Goal: Information Seeking & Learning: Learn about a topic

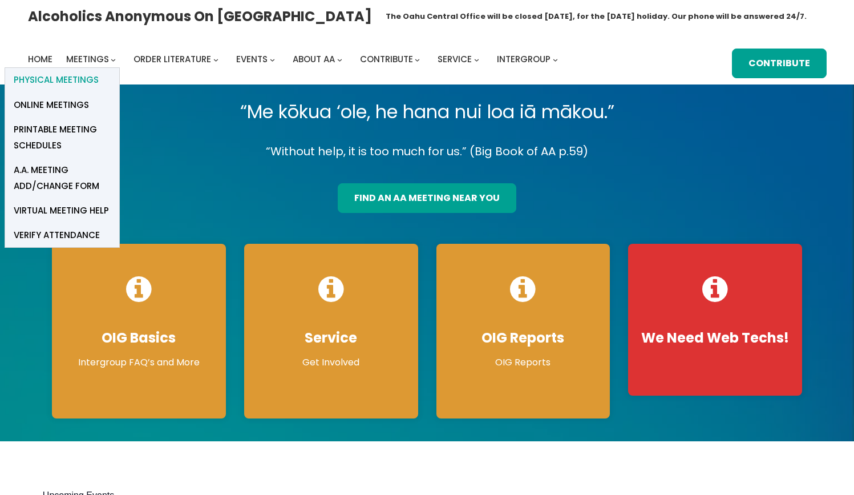
click at [91, 76] on span "Physical Meetings" at bounding box center [56, 80] width 85 height 16
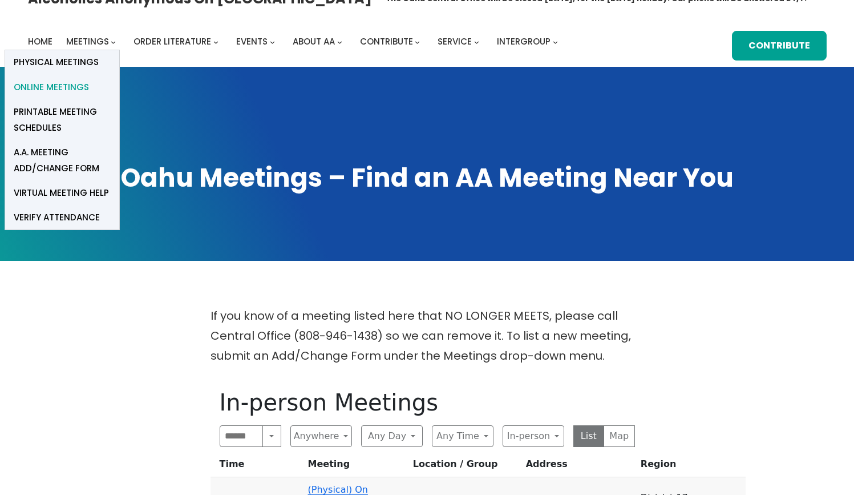
click at [82, 94] on span "Online Meetings" at bounding box center [51, 87] width 75 height 16
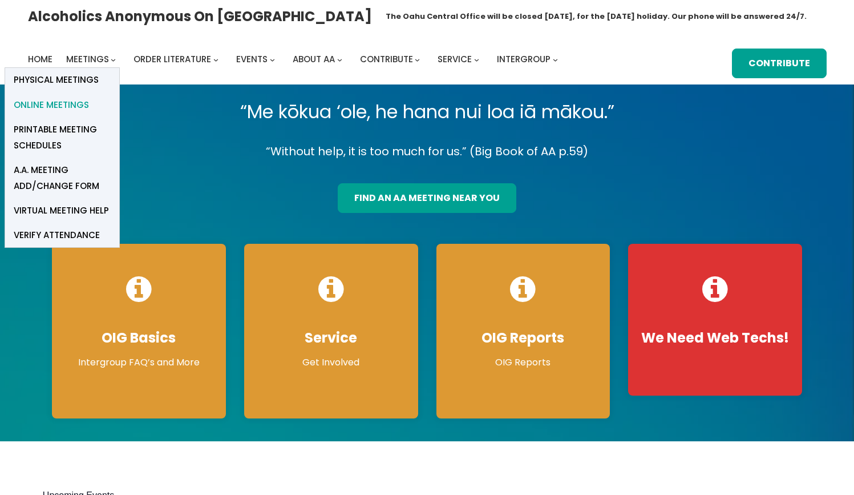
click at [70, 101] on span "Online Meetings" at bounding box center [51, 105] width 75 height 16
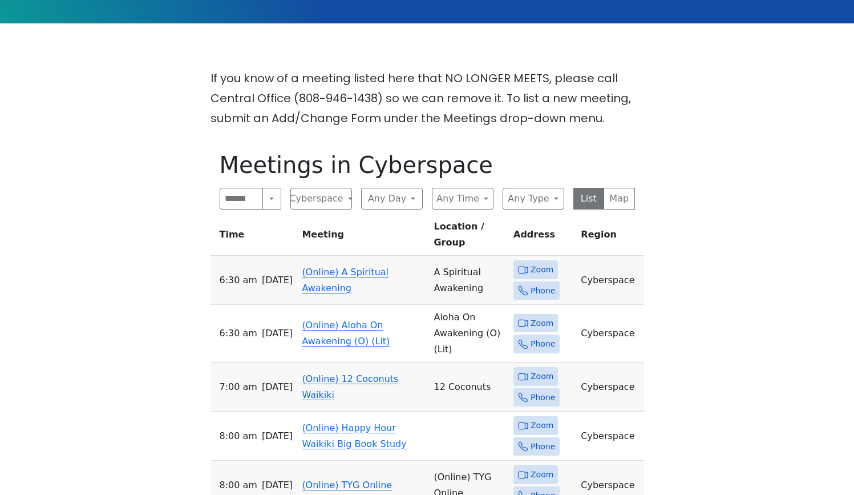
scroll to position [270, 0]
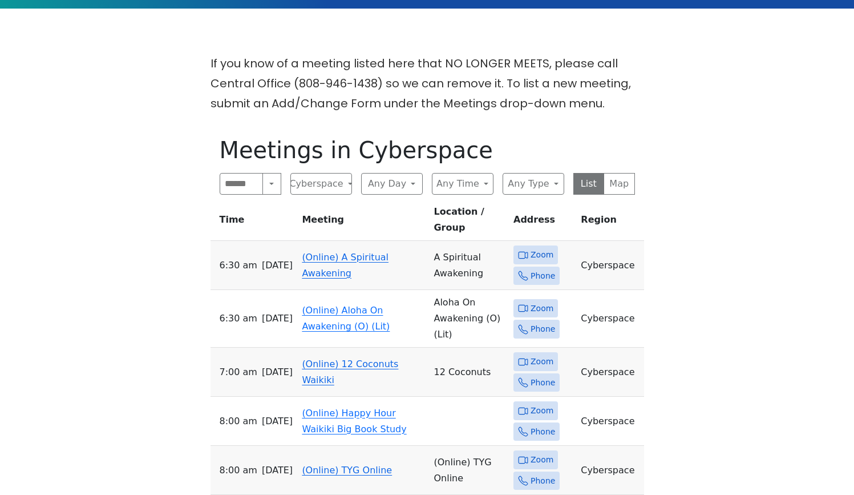
click at [319, 252] on link "(Online) A Spiritual Awakening" at bounding box center [345, 265] width 87 height 27
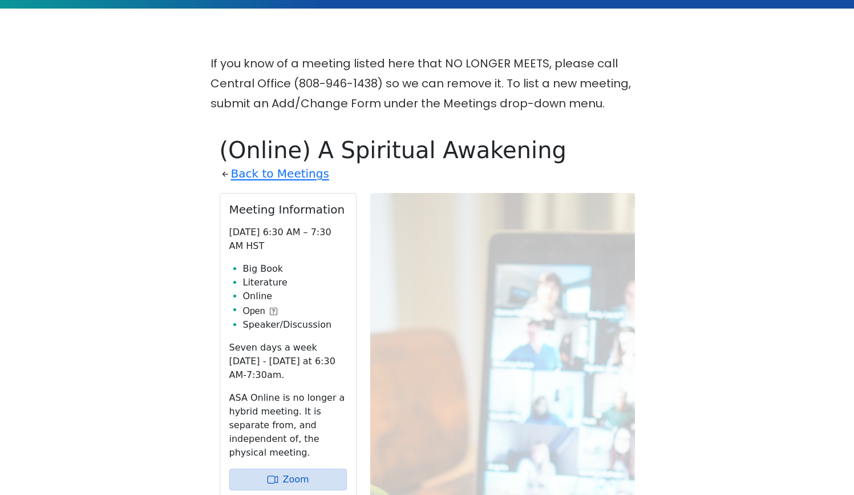
scroll to position [397, 0]
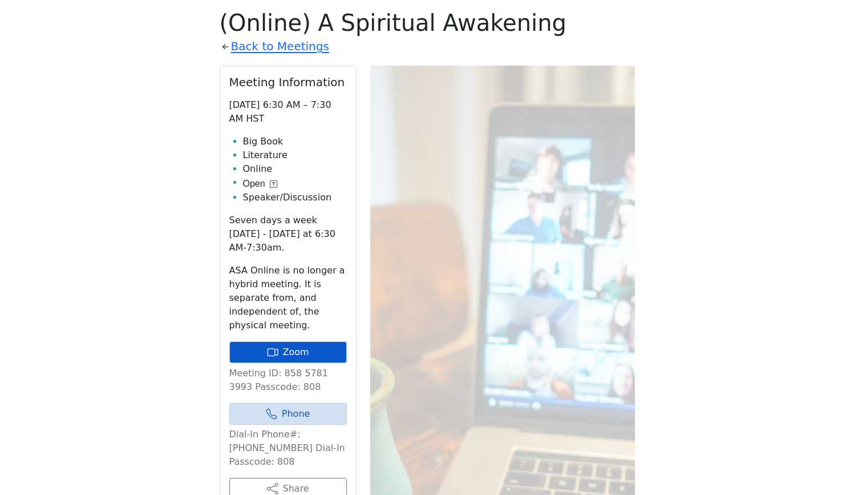
click at [302, 346] on link "Zoom" at bounding box center [288, 352] width 118 height 22
